Goal: Navigation & Orientation: Find specific page/section

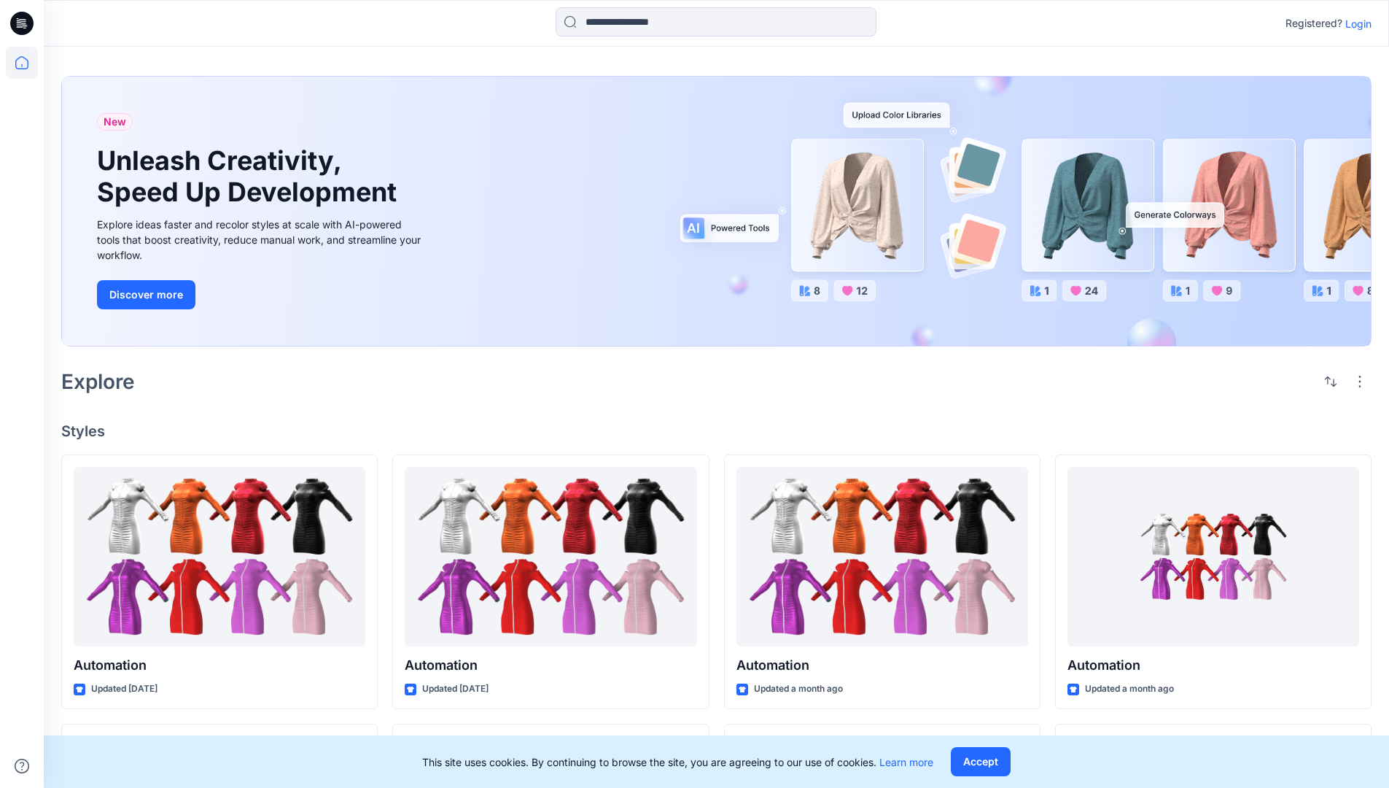
click at [1355, 23] on p "Login" at bounding box center [1358, 23] width 26 height 15
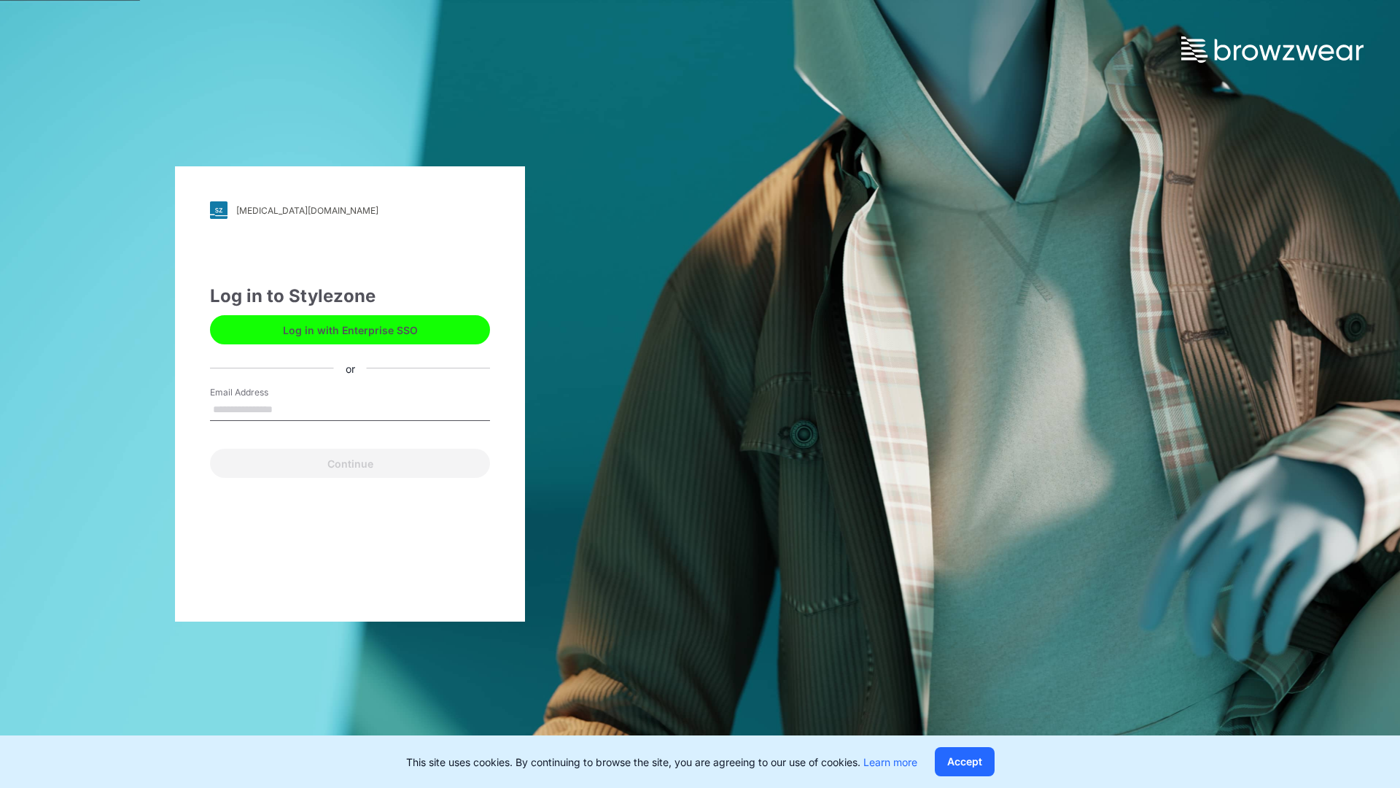
click at [288, 408] on input "Email Address" at bounding box center [350, 410] width 280 height 22
type input "**********"
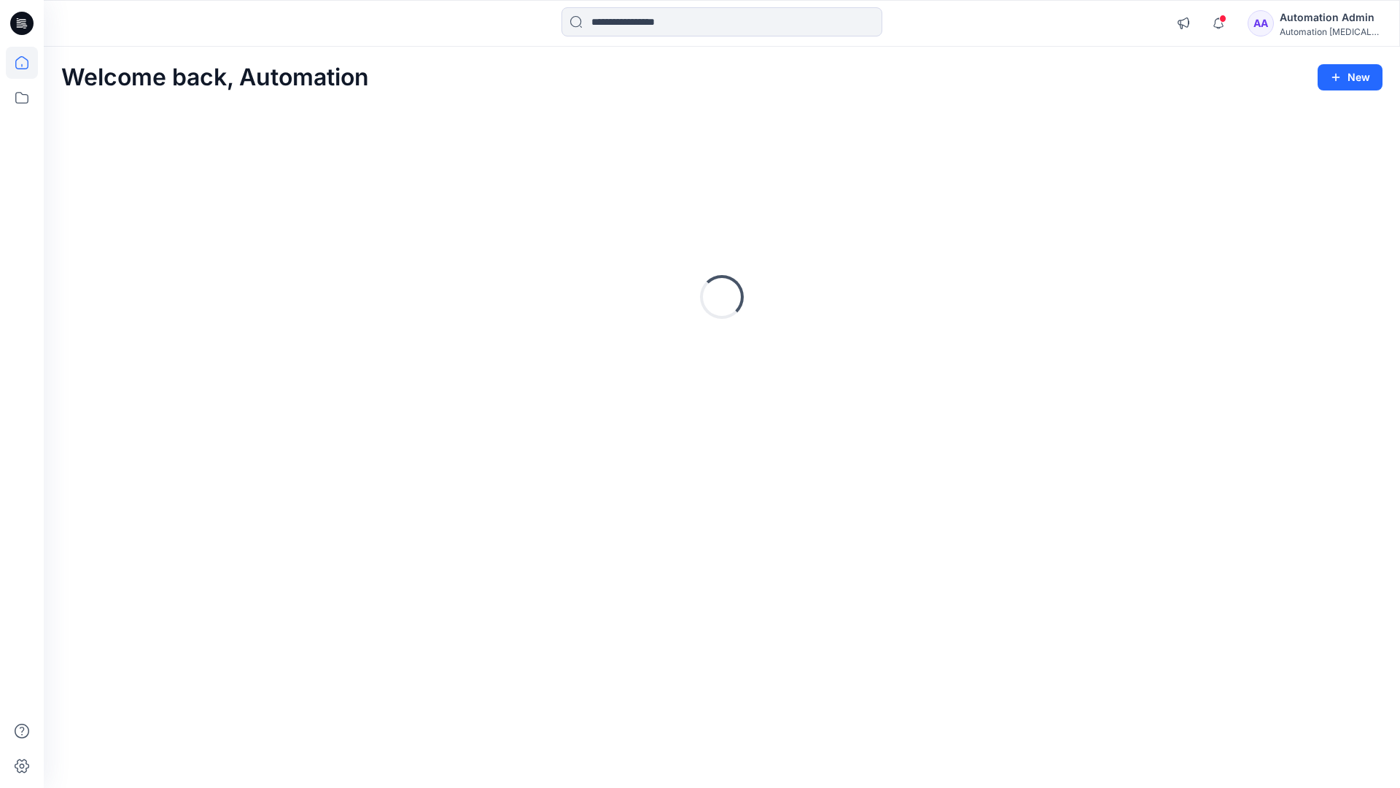
click at [28, 63] on icon at bounding box center [21, 62] width 13 height 13
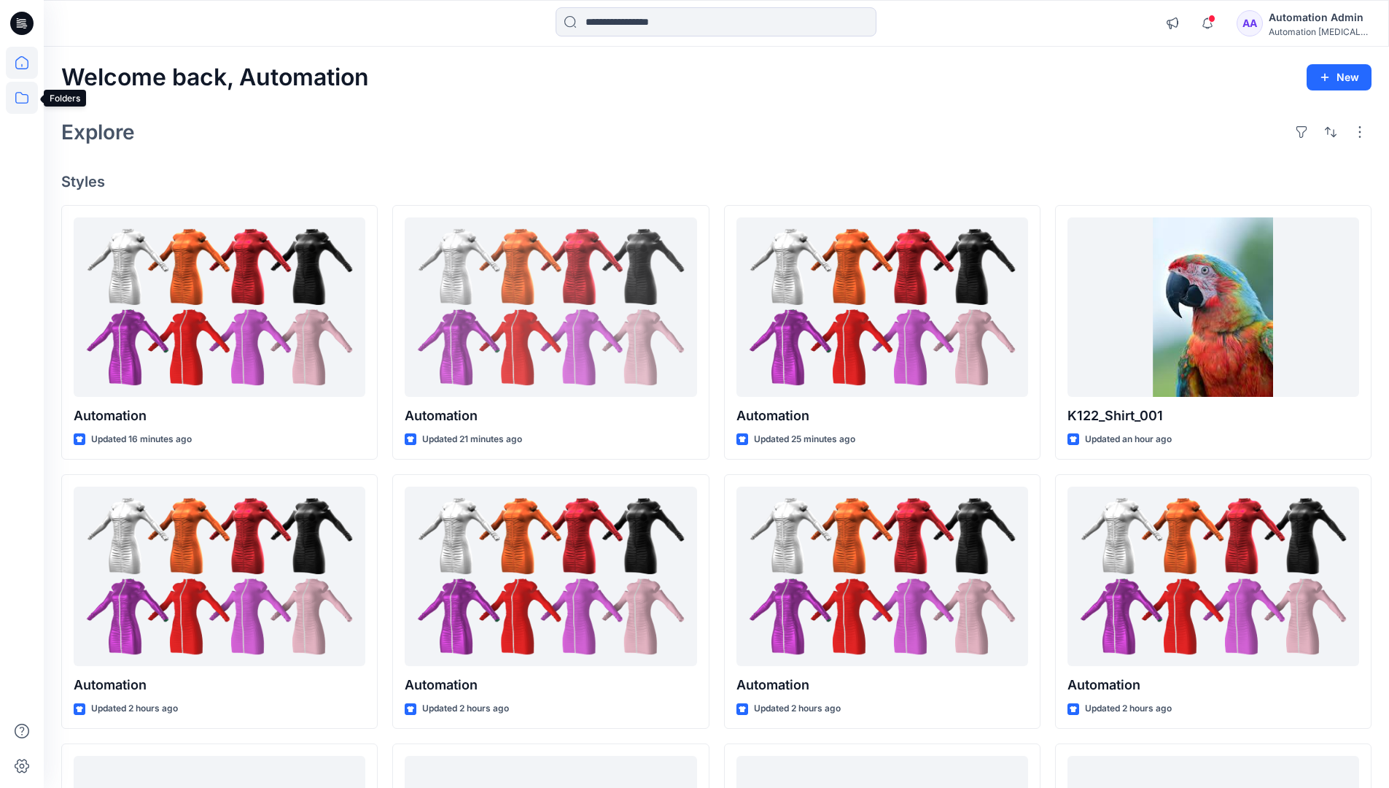
click at [23, 95] on icon at bounding box center [21, 98] width 13 height 12
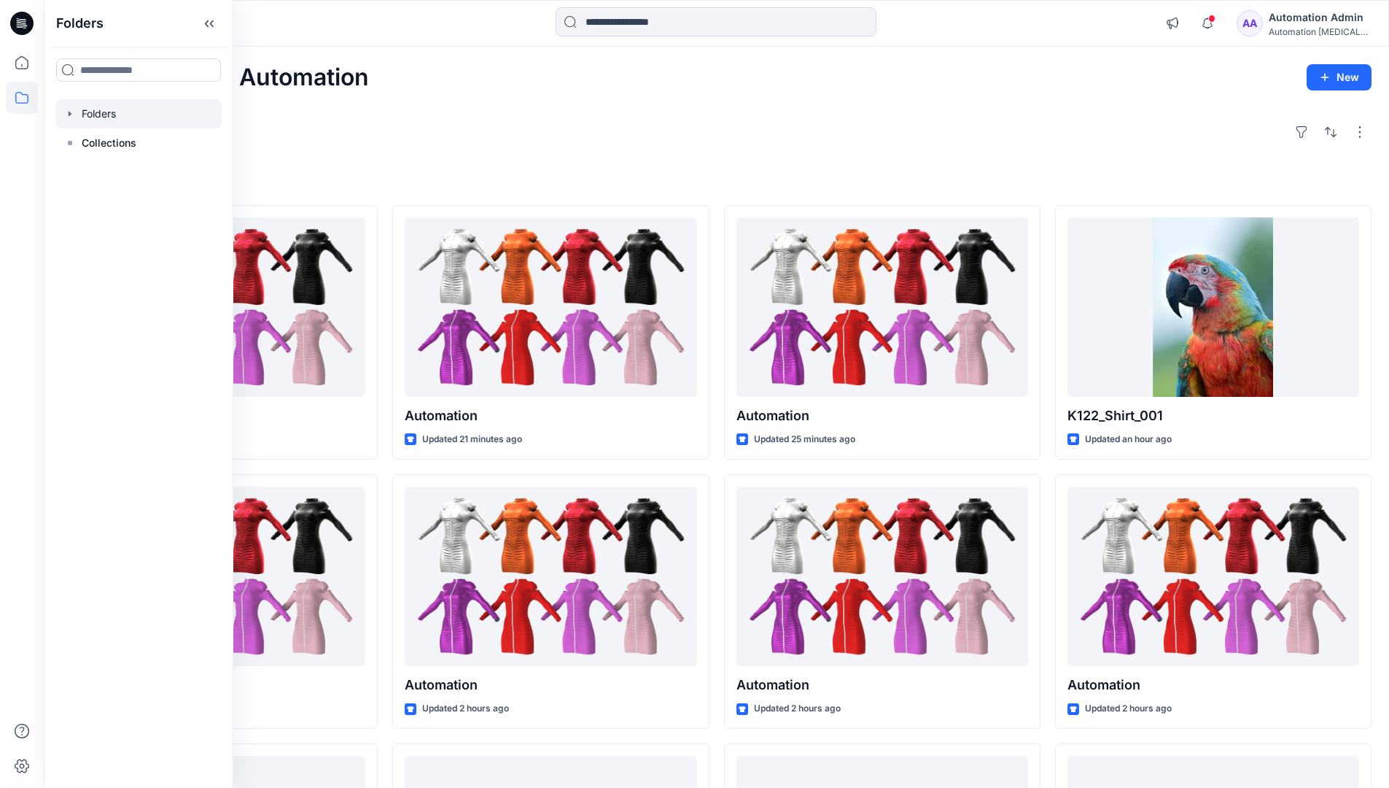
click at [106, 113] on div at bounding box center [138, 113] width 166 height 29
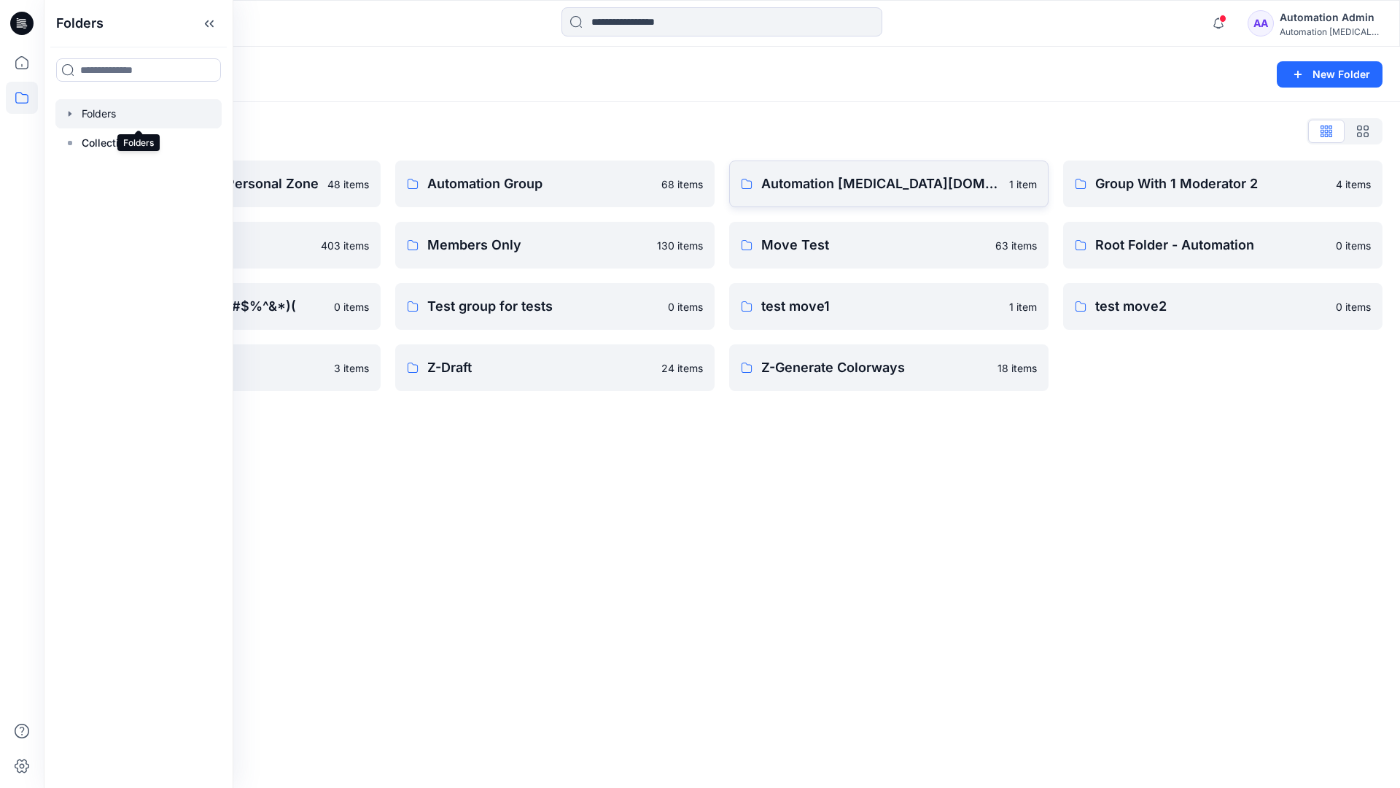
click at [837, 190] on p "Automation [MEDICAL_DATA][DOMAIN_NAME]" at bounding box center [880, 184] width 239 height 20
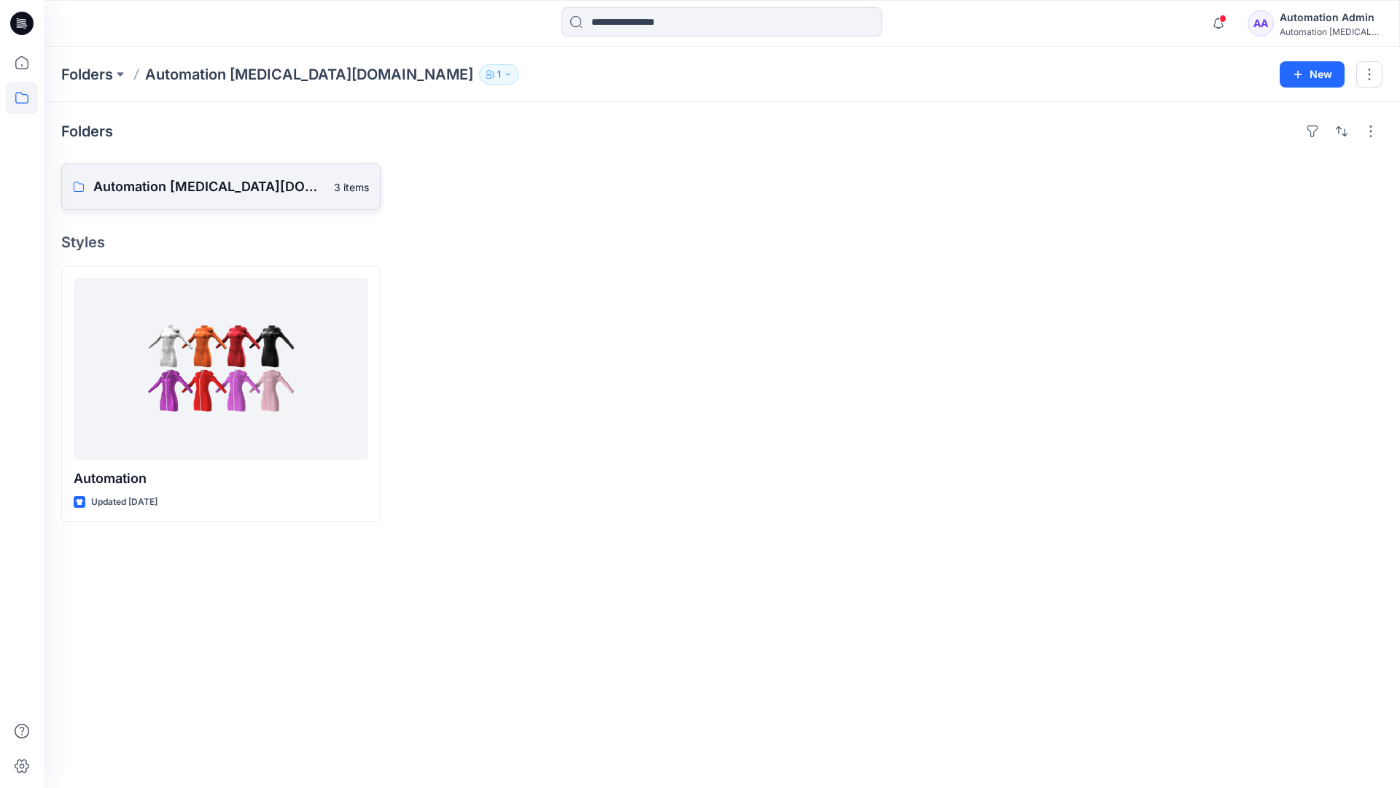
click at [206, 193] on p "Automation [MEDICAL_DATA][DOMAIN_NAME] Board" at bounding box center [209, 186] width 232 height 20
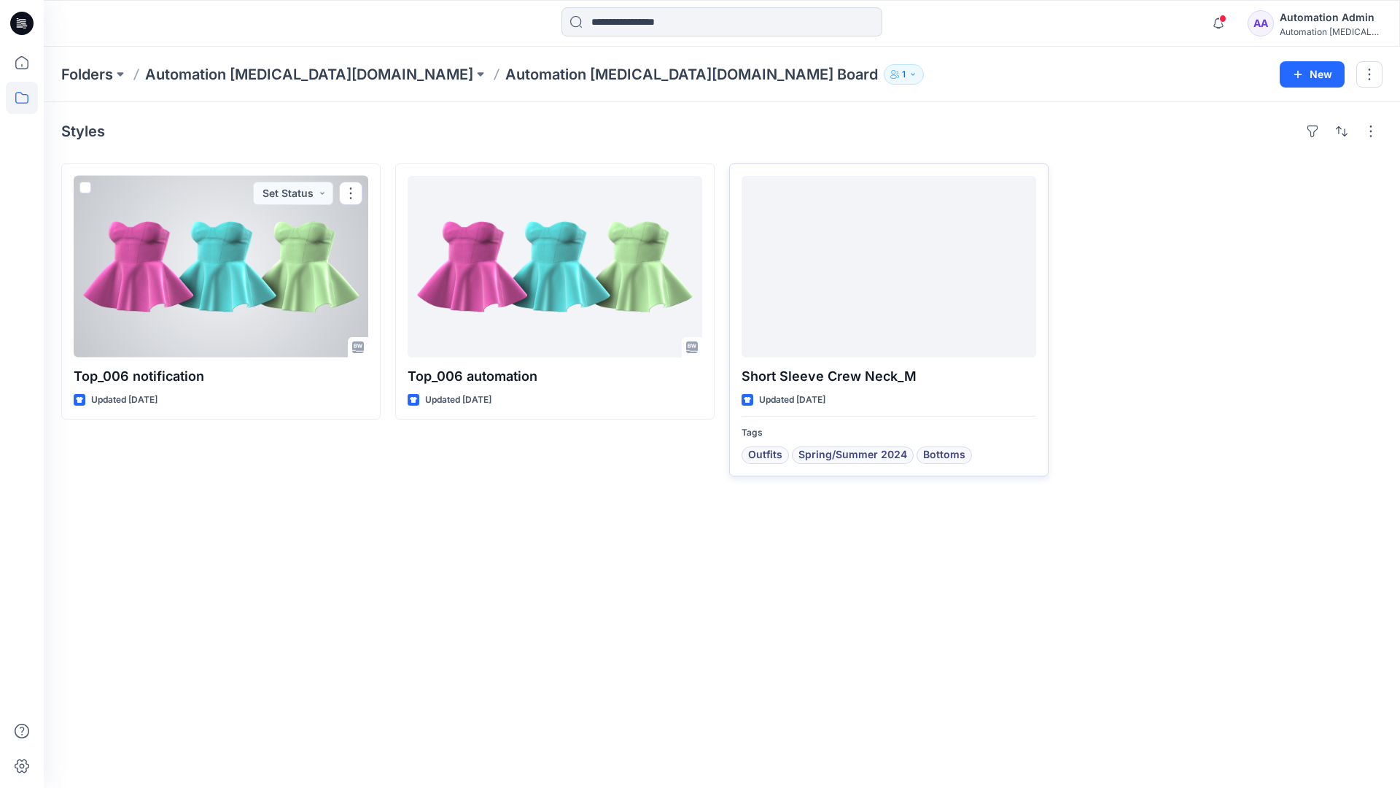
click at [834, 280] on div at bounding box center [889, 267] width 295 height 182
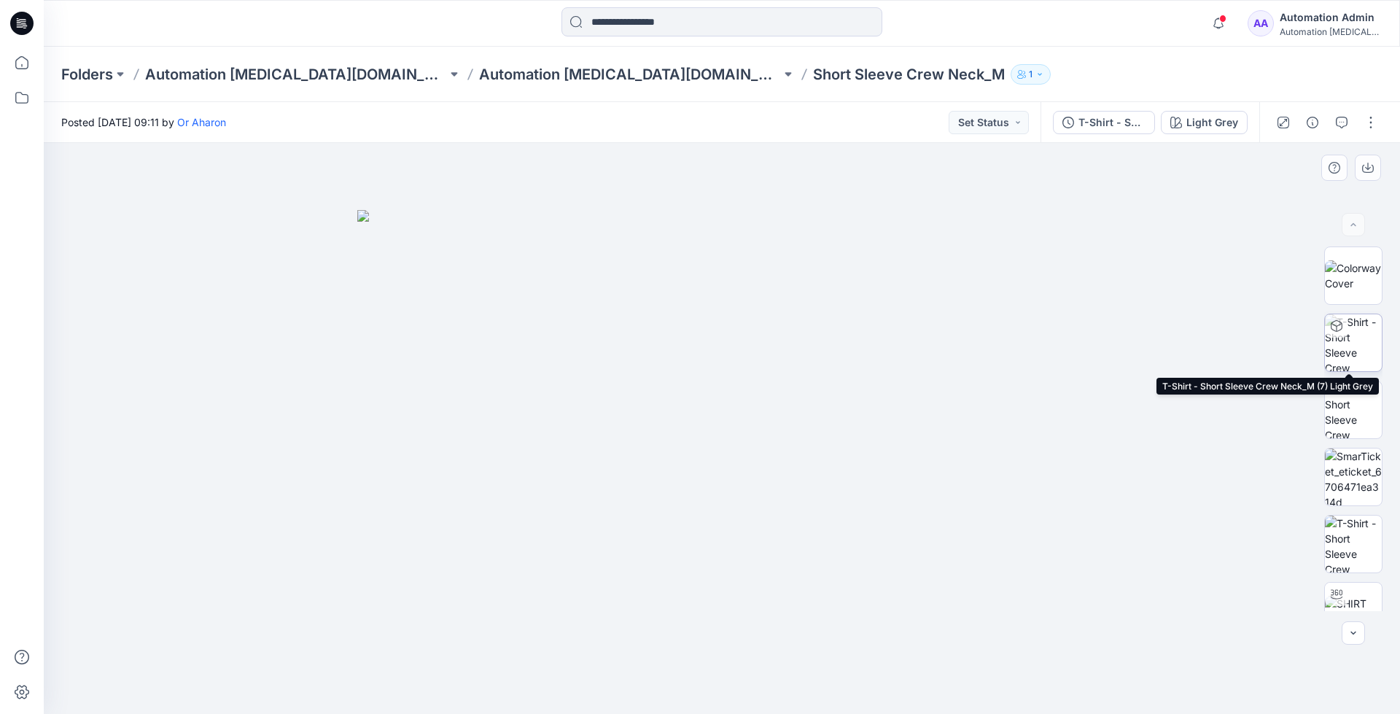
click at [1351, 346] on img at bounding box center [1353, 342] width 57 height 57
